Goal: Transaction & Acquisition: Purchase product/service

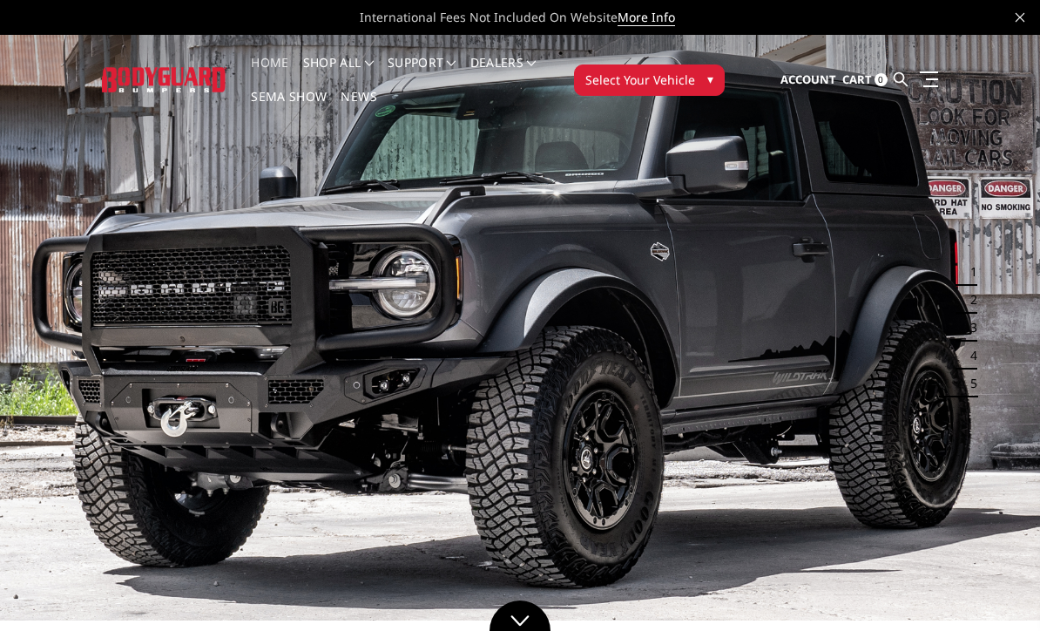
click at [710, 77] on span "▾" at bounding box center [711, 79] width 6 height 18
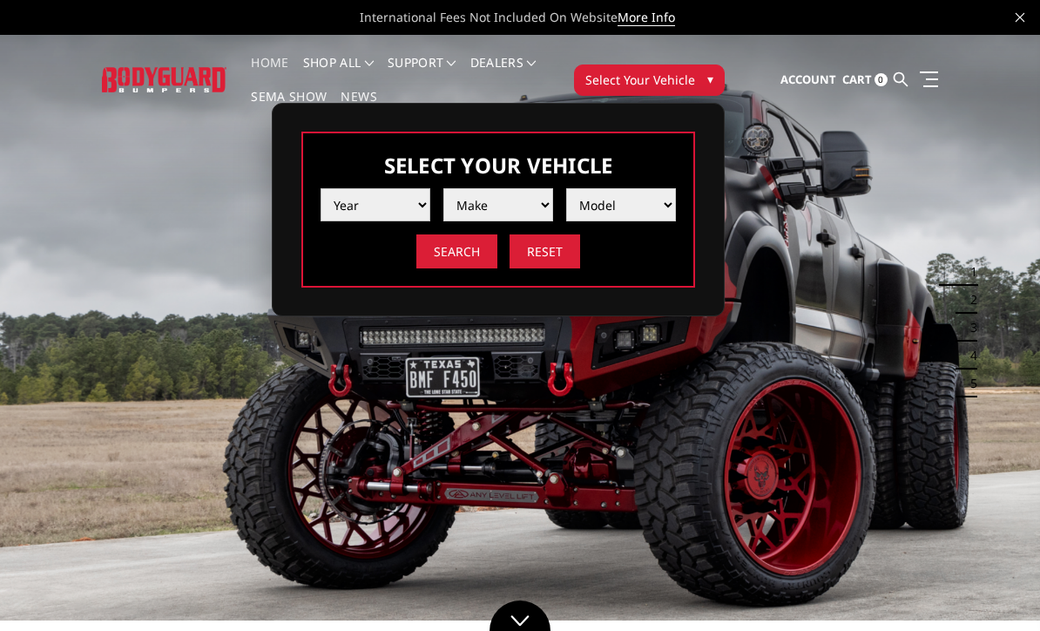
select select "yr_2015"
select select "mk_chevrolet"
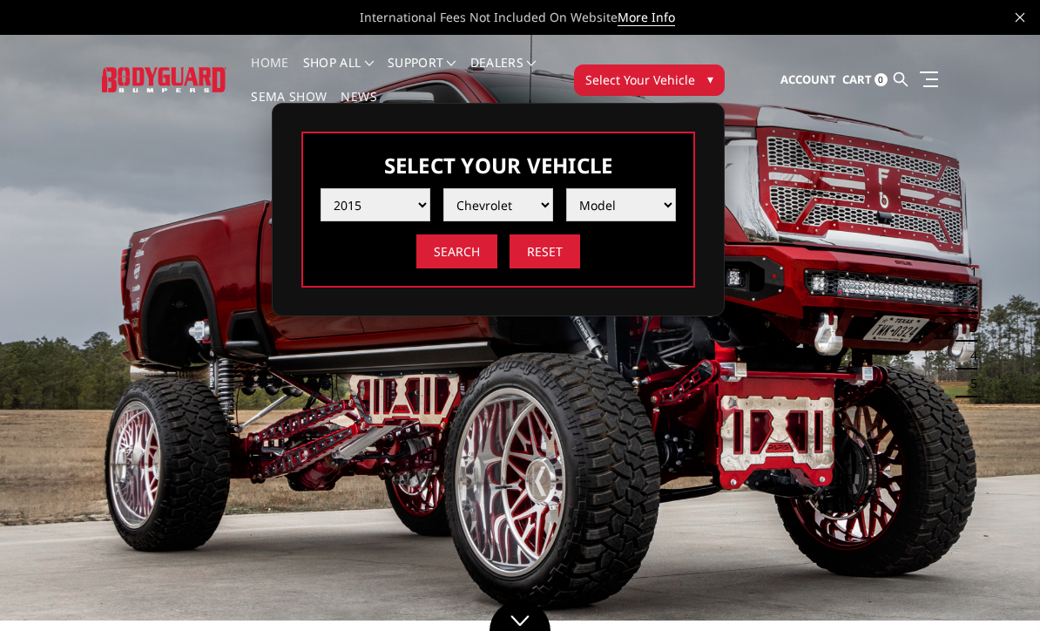
select select "md_silverado-2500-3500"
click at [464, 252] on input "Search" at bounding box center [457, 251] width 81 height 34
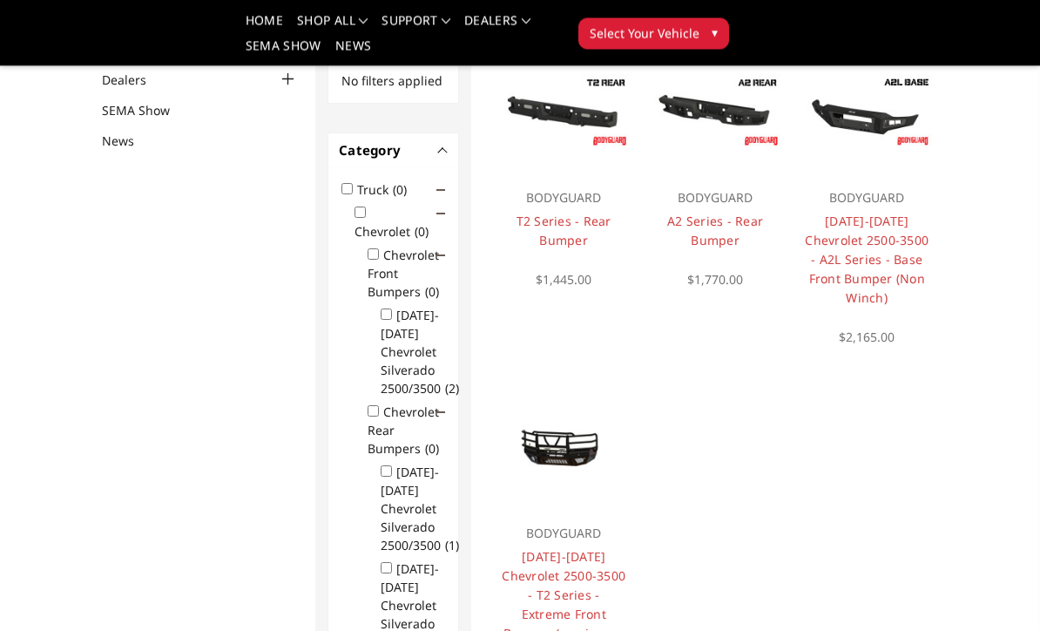
scroll to position [199, 0]
click at [375, 251] on input "Chevrolet Front Bumpers (0)" at bounding box center [373, 253] width 11 height 11
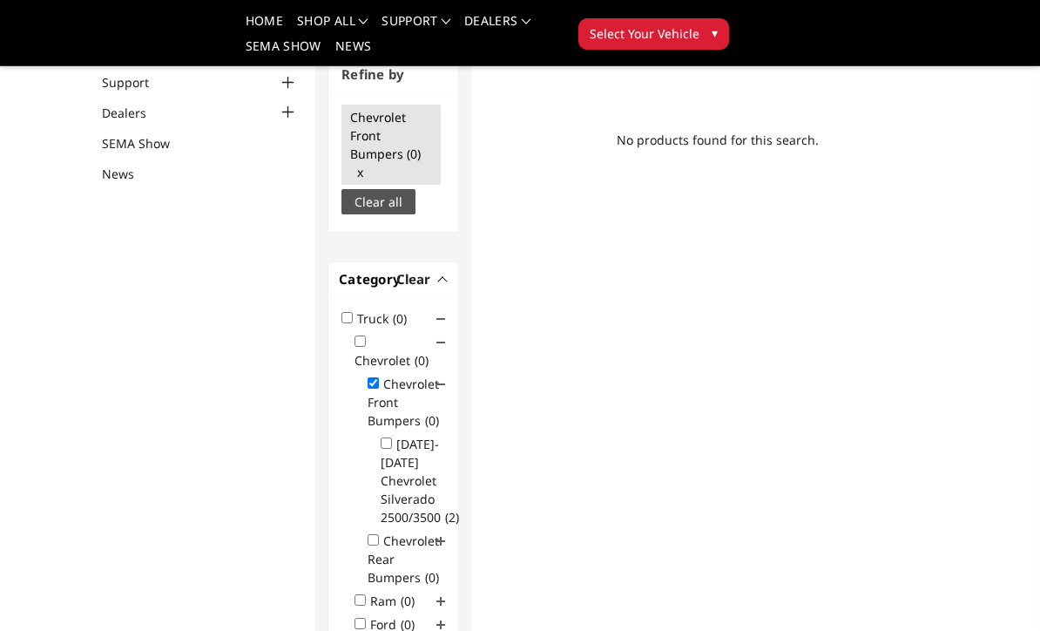
scroll to position [165, 0]
click at [372, 378] on input "Chevrolet Front Bumpers (0)" at bounding box center [373, 383] width 11 height 11
checkbox input "false"
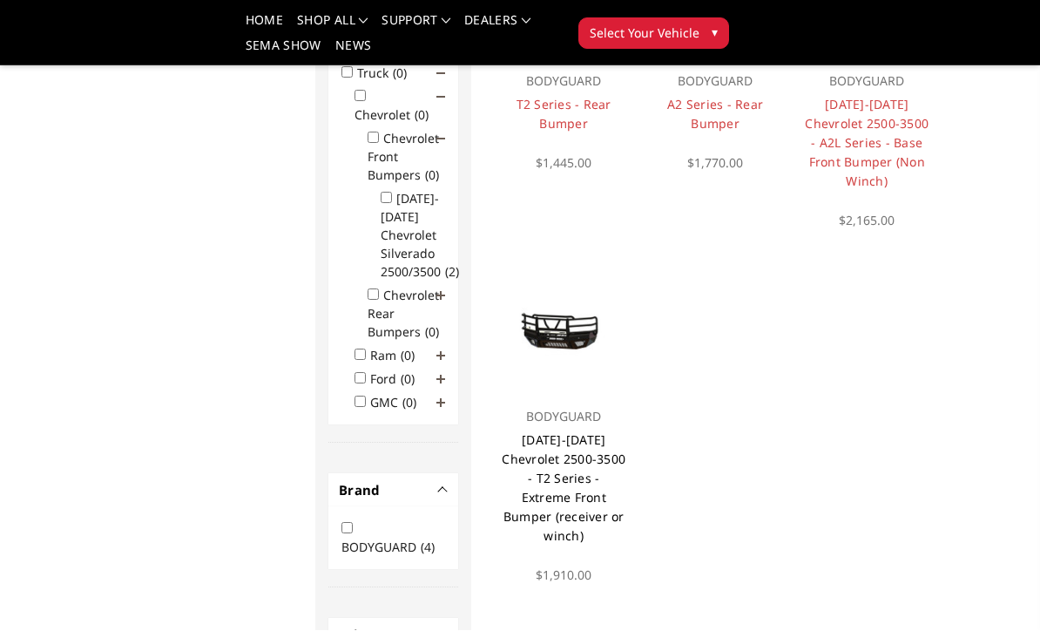
scroll to position [315, 0]
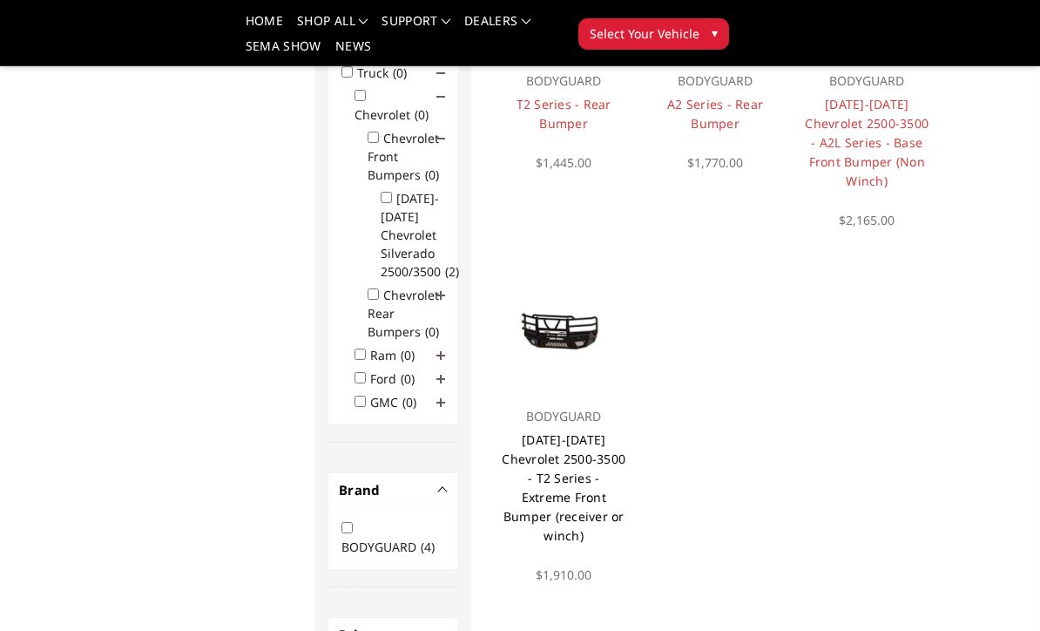
click at [573, 431] on link "2015-2019 Chevrolet 2500-3500 - T2 Series - Extreme Front Bumper (receiver or w…" at bounding box center [564, 487] width 124 height 112
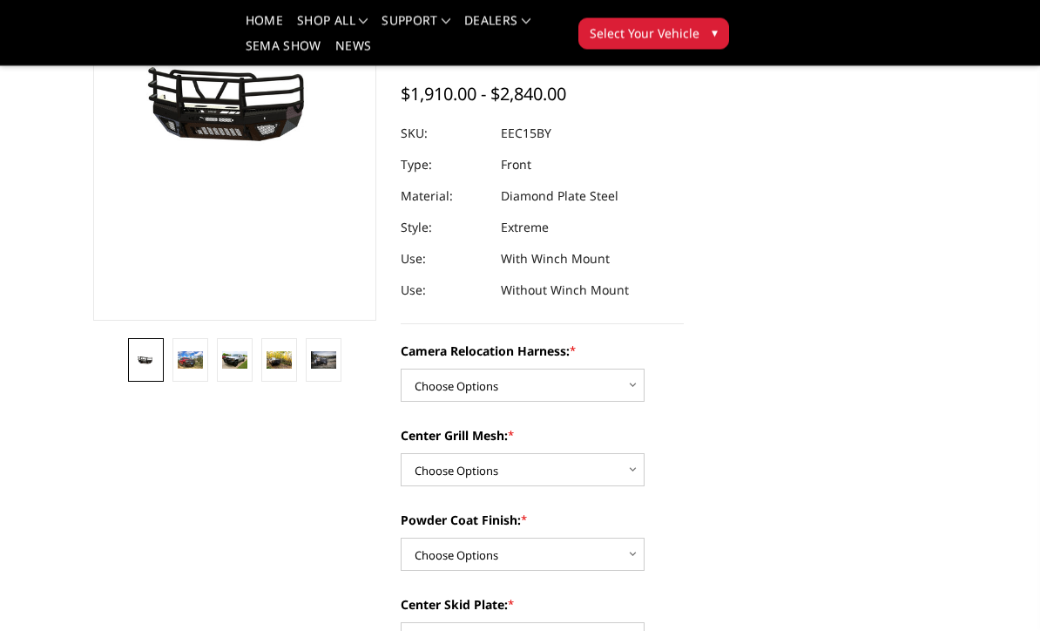
scroll to position [251, 0]
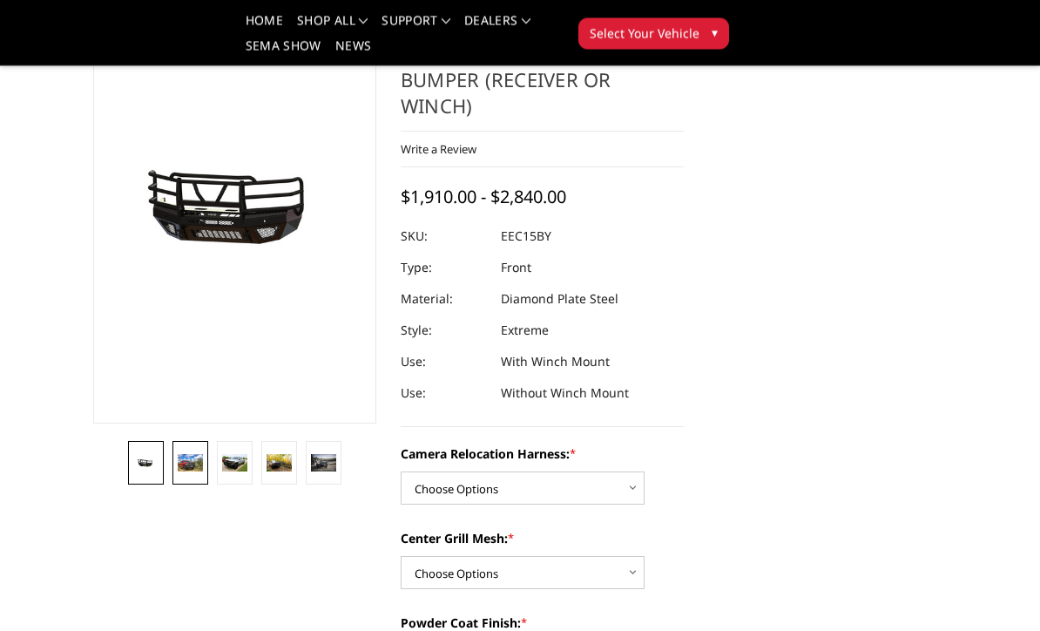
click at [192, 469] on img at bounding box center [190, 463] width 25 height 17
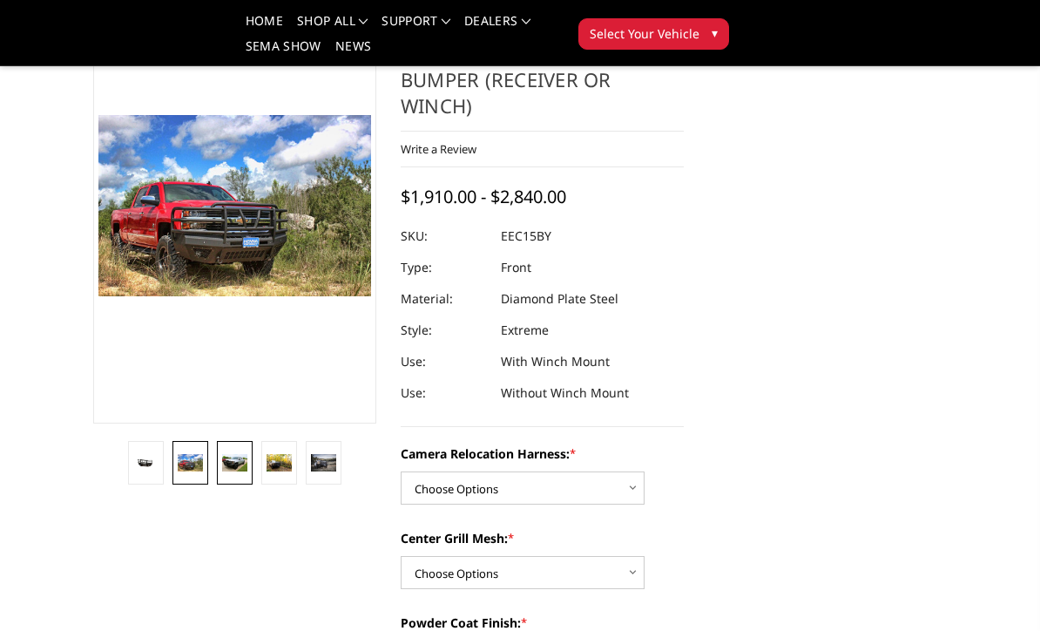
click at [228, 463] on img at bounding box center [234, 463] width 25 height 18
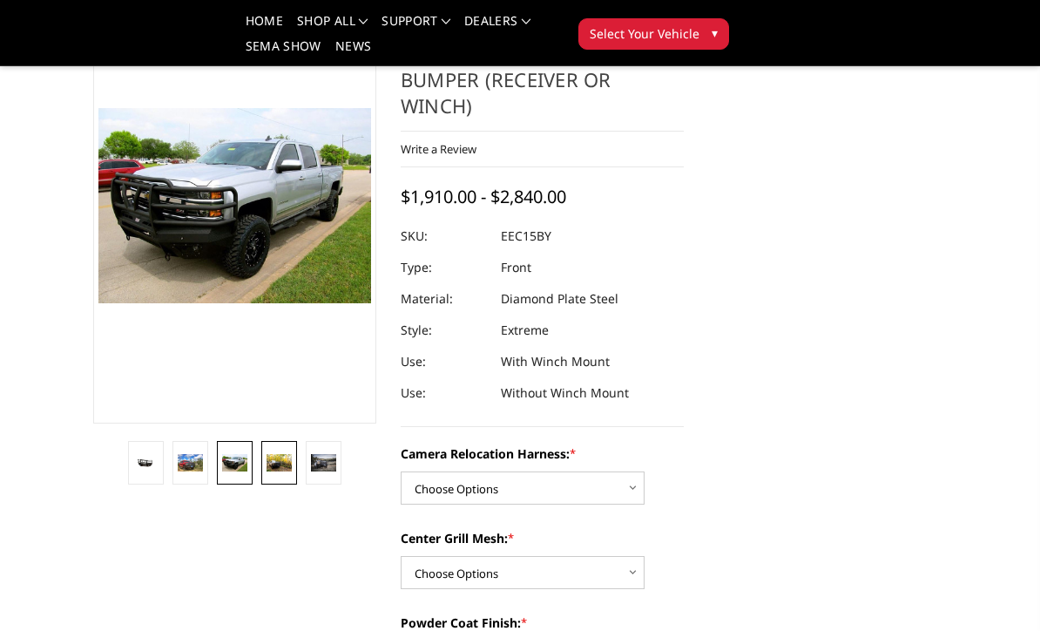
click at [284, 452] on link at bounding box center [279, 463] width 36 height 44
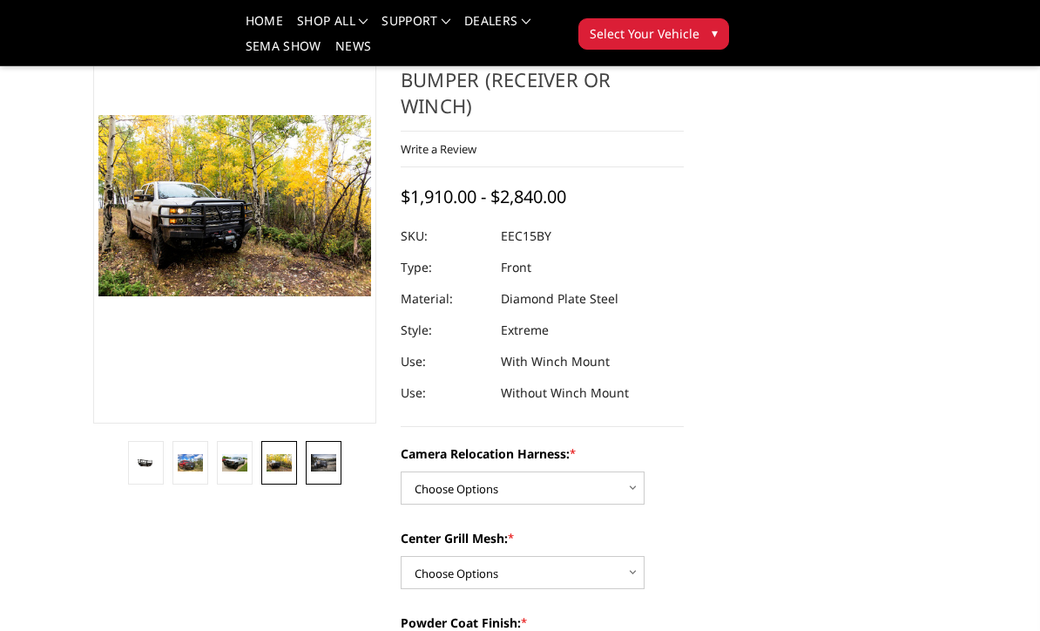
click at [319, 464] on img at bounding box center [323, 462] width 25 height 17
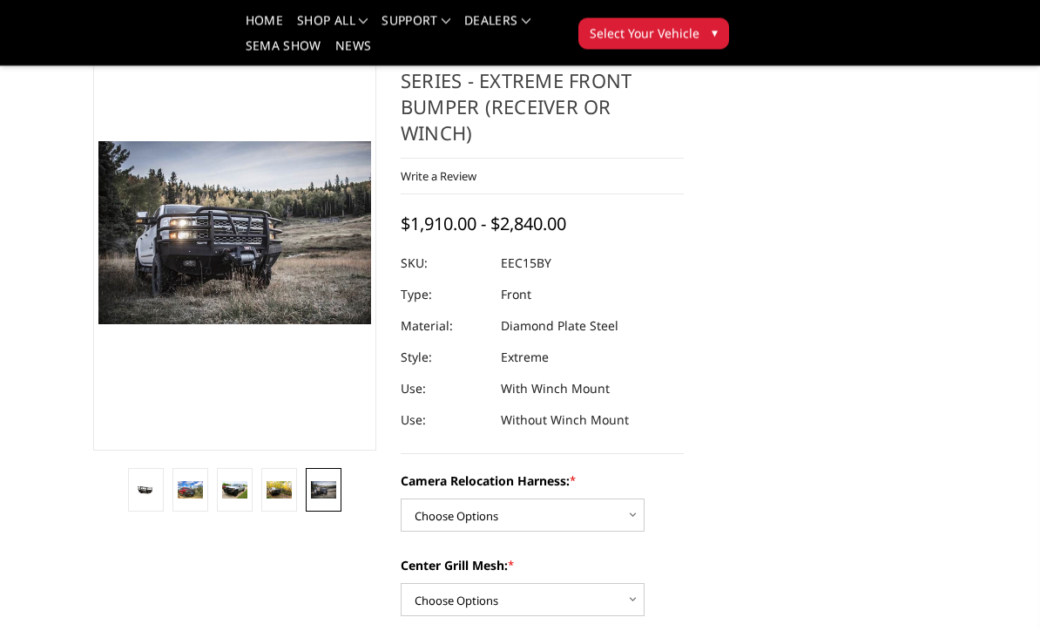
scroll to position [0, 0]
